Goal: Information Seeking & Learning: Learn about a topic

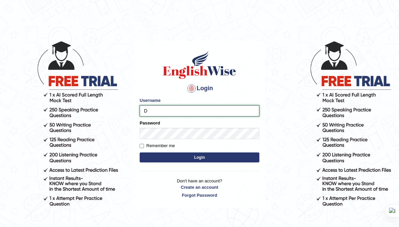
type input "Daksh_599"
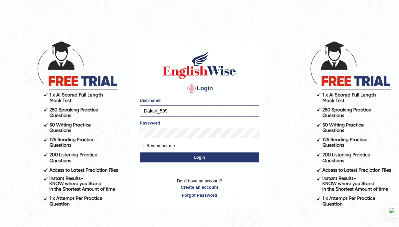
click at [165, 148] on label "Remember me" at bounding box center [157, 145] width 35 height 7
click at [144, 148] on input "Remember me" at bounding box center [142, 146] width 4 height 4
checkbox input "true"
click at [204, 157] on button "Login" at bounding box center [200, 157] width 120 height 10
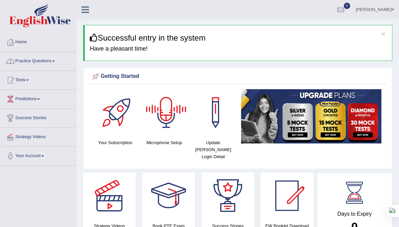
click at [42, 62] on link "Practice Questions" at bounding box center [38, 60] width 76 height 17
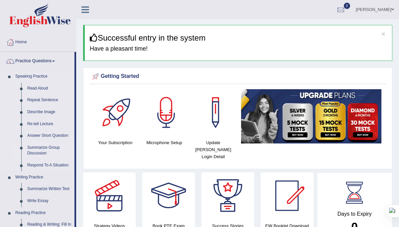
click at [42, 151] on link "Summarize Group Discussion" at bounding box center [49, 151] width 50 height 18
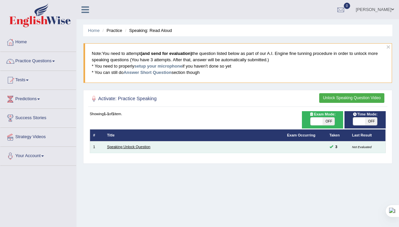
click at [111, 148] on link "Speaking Unlock Question" at bounding box center [128, 147] width 43 height 4
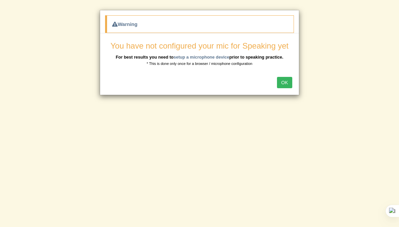
click at [285, 81] on button "OK" at bounding box center [284, 82] width 15 height 11
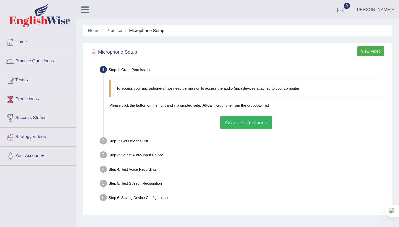
click at [58, 60] on link "Practice Questions" at bounding box center [38, 60] width 76 height 17
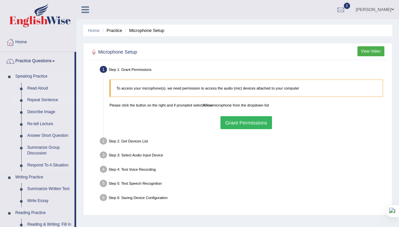
click at [45, 98] on link "Repeat Sentence" at bounding box center [49, 100] width 50 height 12
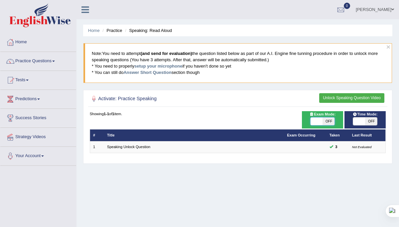
checkbox input "true"
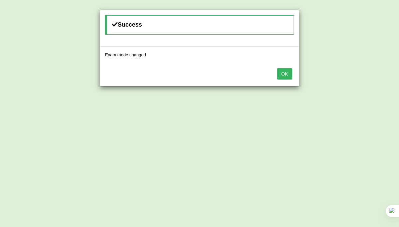
click at [283, 73] on button "OK" at bounding box center [284, 73] width 15 height 11
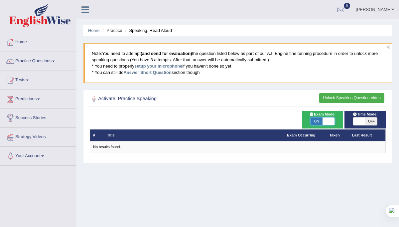
checkbox input "false"
click at [293, 120] on div "# Title Exam Occurring Taken Last Result No results found." at bounding box center [238, 132] width 296 height 42
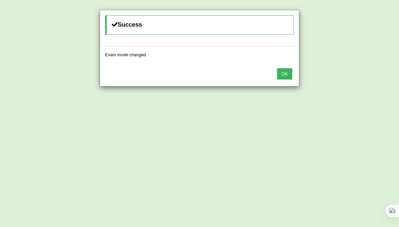
click at [286, 72] on button "OK" at bounding box center [284, 73] width 15 height 11
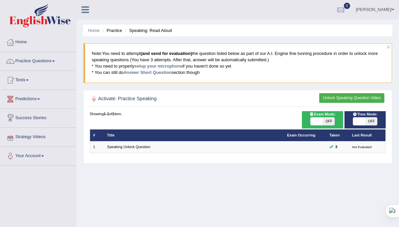
click at [35, 98] on link "Predictions" at bounding box center [38, 98] width 76 height 17
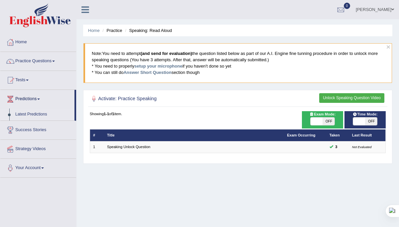
click at [29, 114] on link "Latest Predictions" at bounding box center [43, 114] width 62 height 12
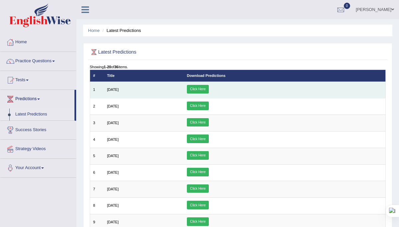
click at [138, 88] on td "August 2025" at bounding box center [144, 89] width 80 height 17
click at [209, 90] on link "Click Here" at bounding box center [198, 89] width 22 height 9
